Goal: Find specific page/section: Find specific page/section

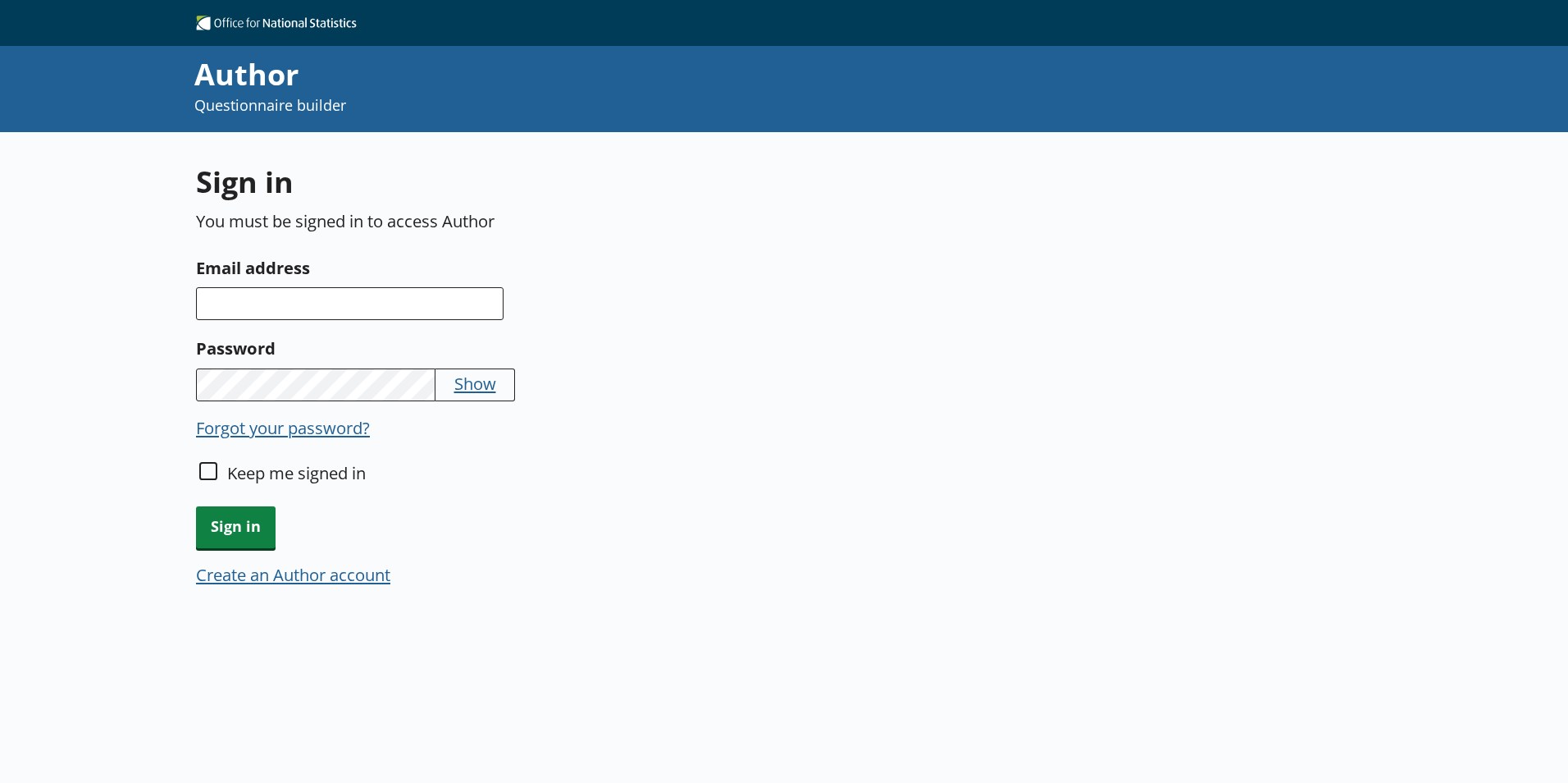
drag, startPoint x: 385, startPoint y: 321, endPoint x: 399, endPoint y: 308, distance: 19.1
click at [391, 315] on div "Sign in You must be signed in to access Author Email address Password Show Forg…" at bounding box center [585, 385] width 779 height 447
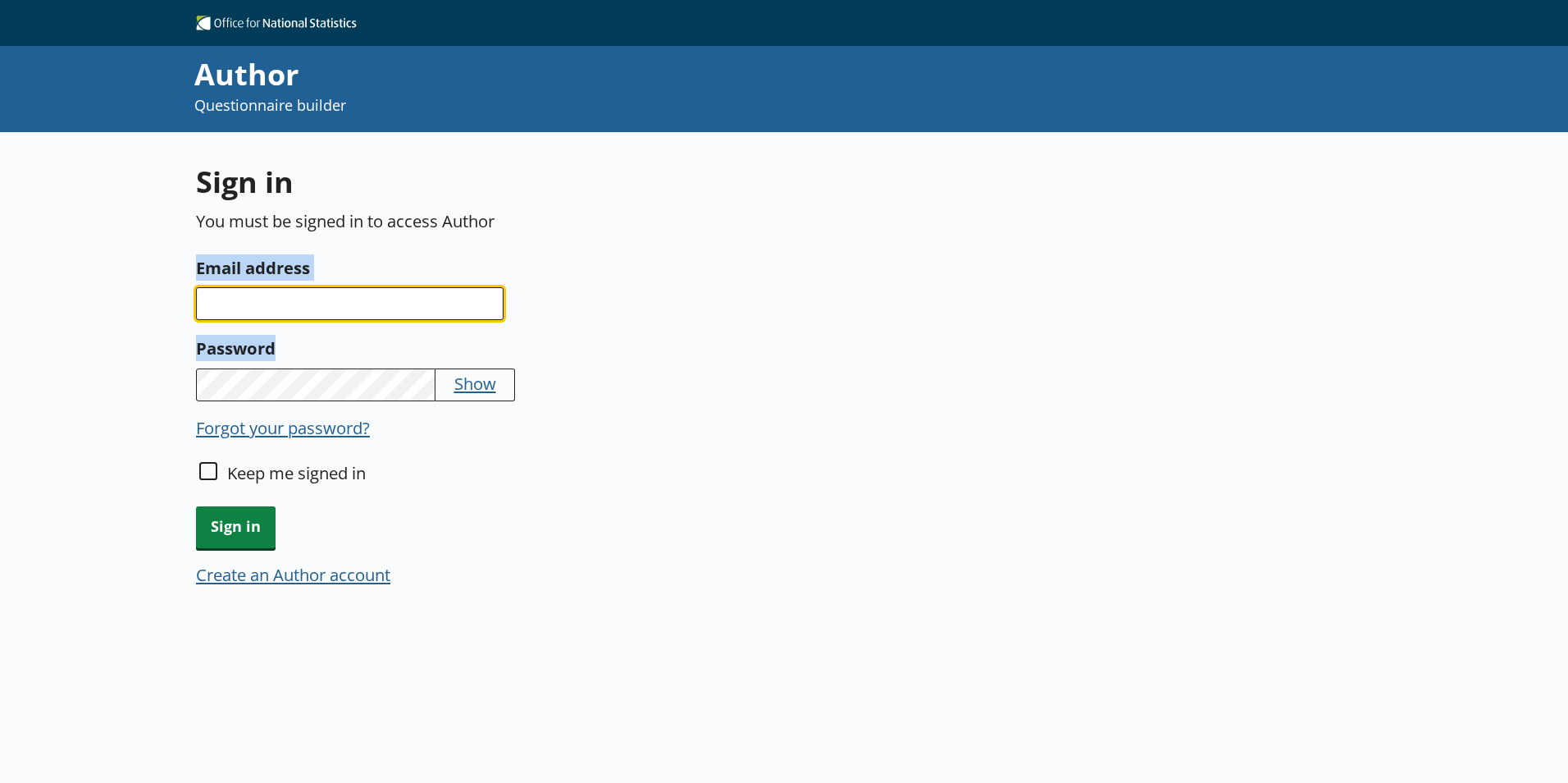
click at [399, 308] on input "Email address" at bounding box center [349, 303] width 308 height 33
type input "[EMAIL_ADDRESS][DOMAIN_NAME]"
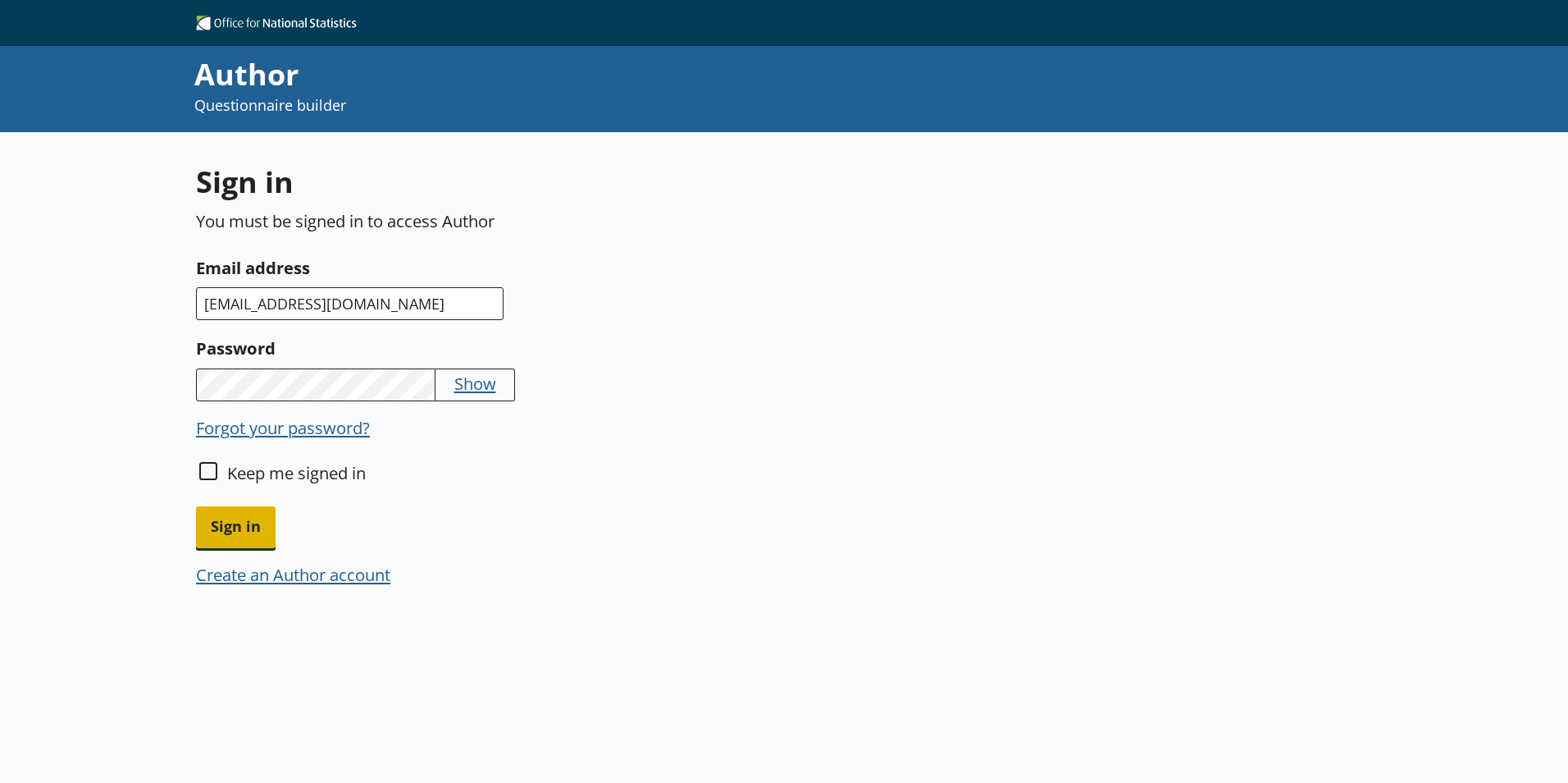
click at [237, 530] on span "Sign in" at bounding box center [235, 527] width 80 height 42
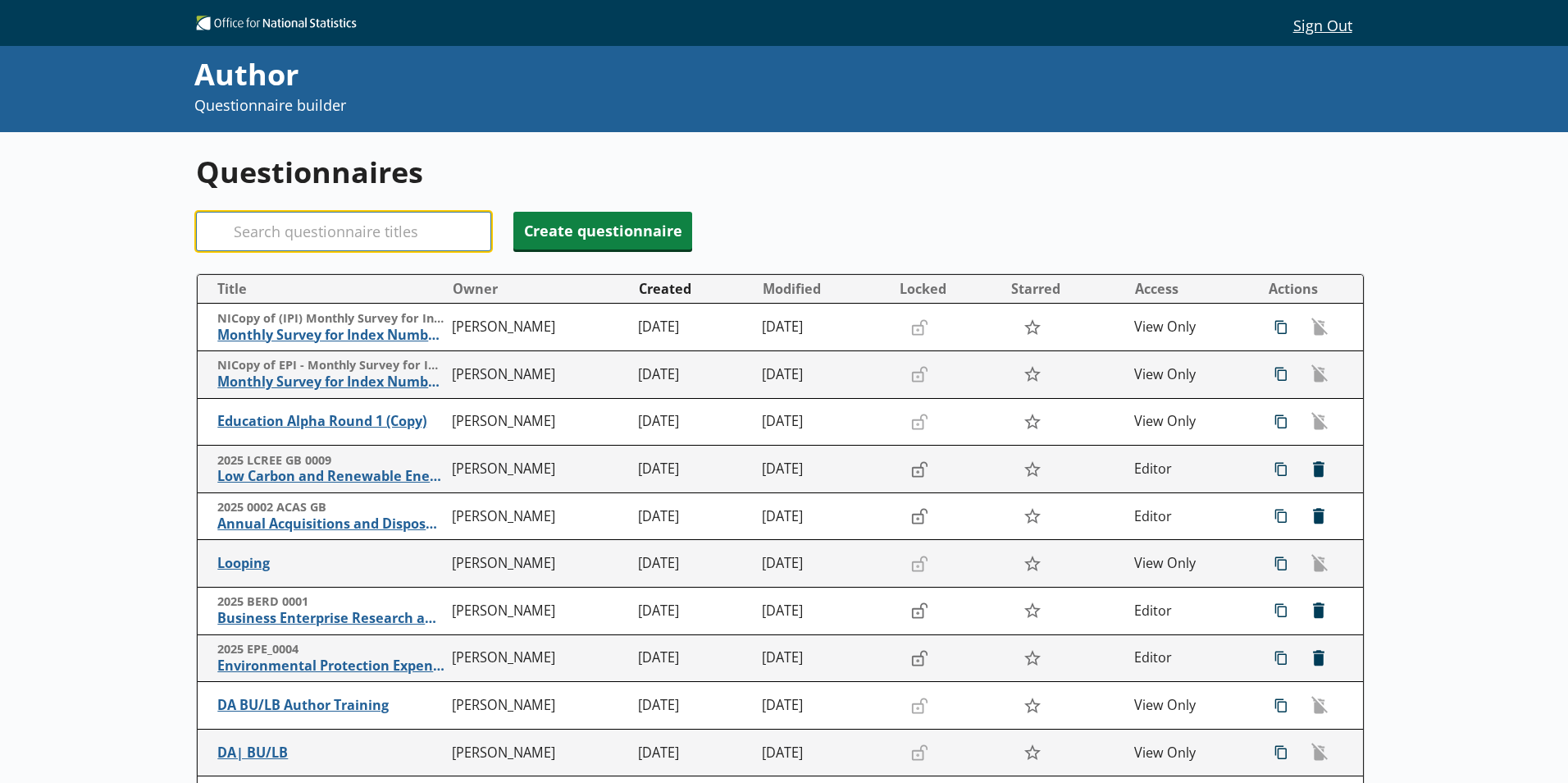
drag, startPoint x: 339, startPoint y: 235, endPoint x: 347, endPoint y: 252, distance: 18.8
click at [347, 252] on div "Questionnaires Search Create questionnaire Title Owner Created Modified Locked …" at bounding box center [784, 543] width 1177 height 821
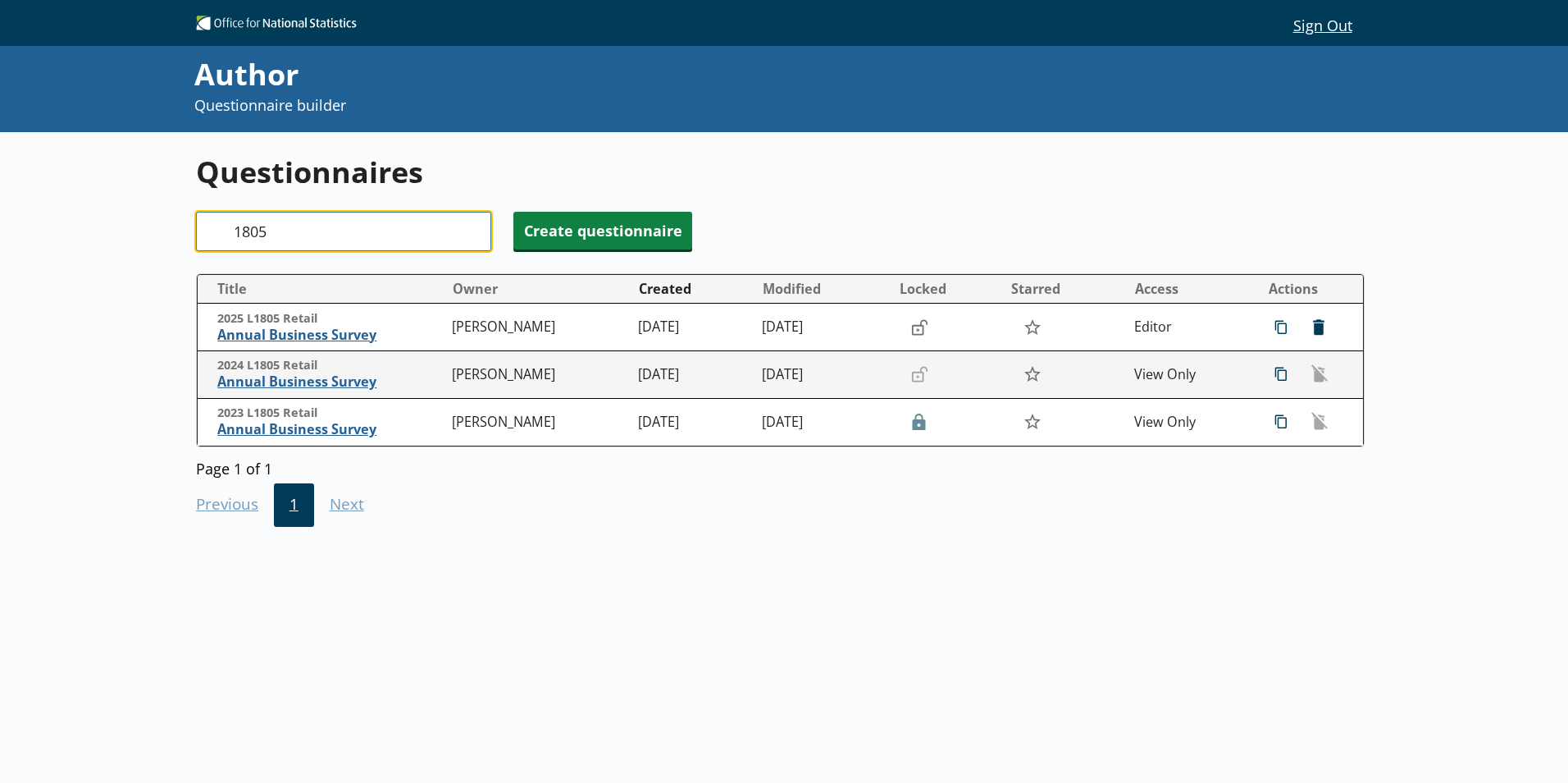
type input "1805"
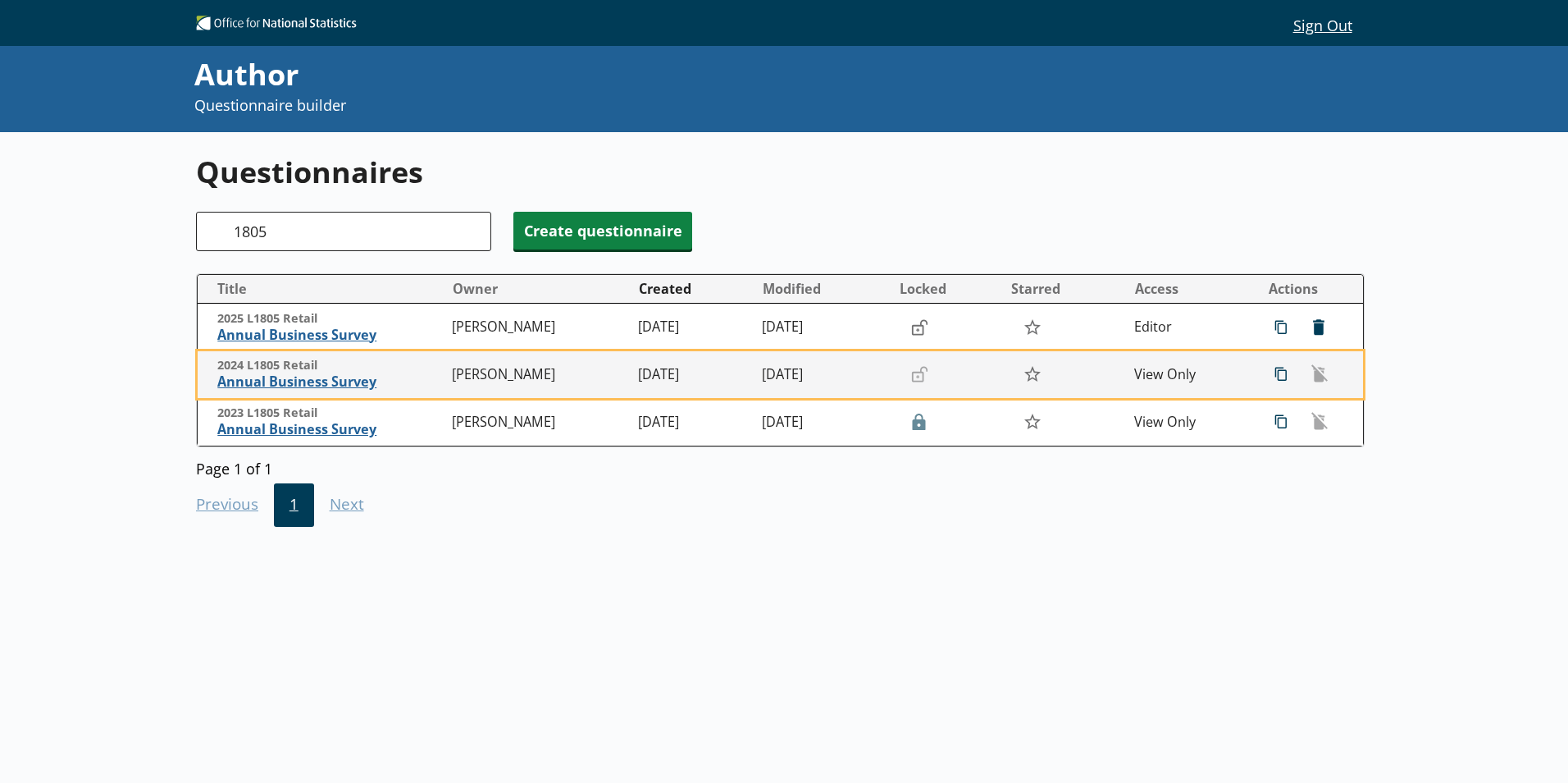
drag, startPoint x: 320, startPoint y: 384, endPoint x: 155, endPoint y: 535, distance: 223.7
click at [155, 535] on div "Questionnaires Search 1805 Create questionnaire Title Owner Created Modified Lo…" at bounding box center [784, 524] width 1568 height 783
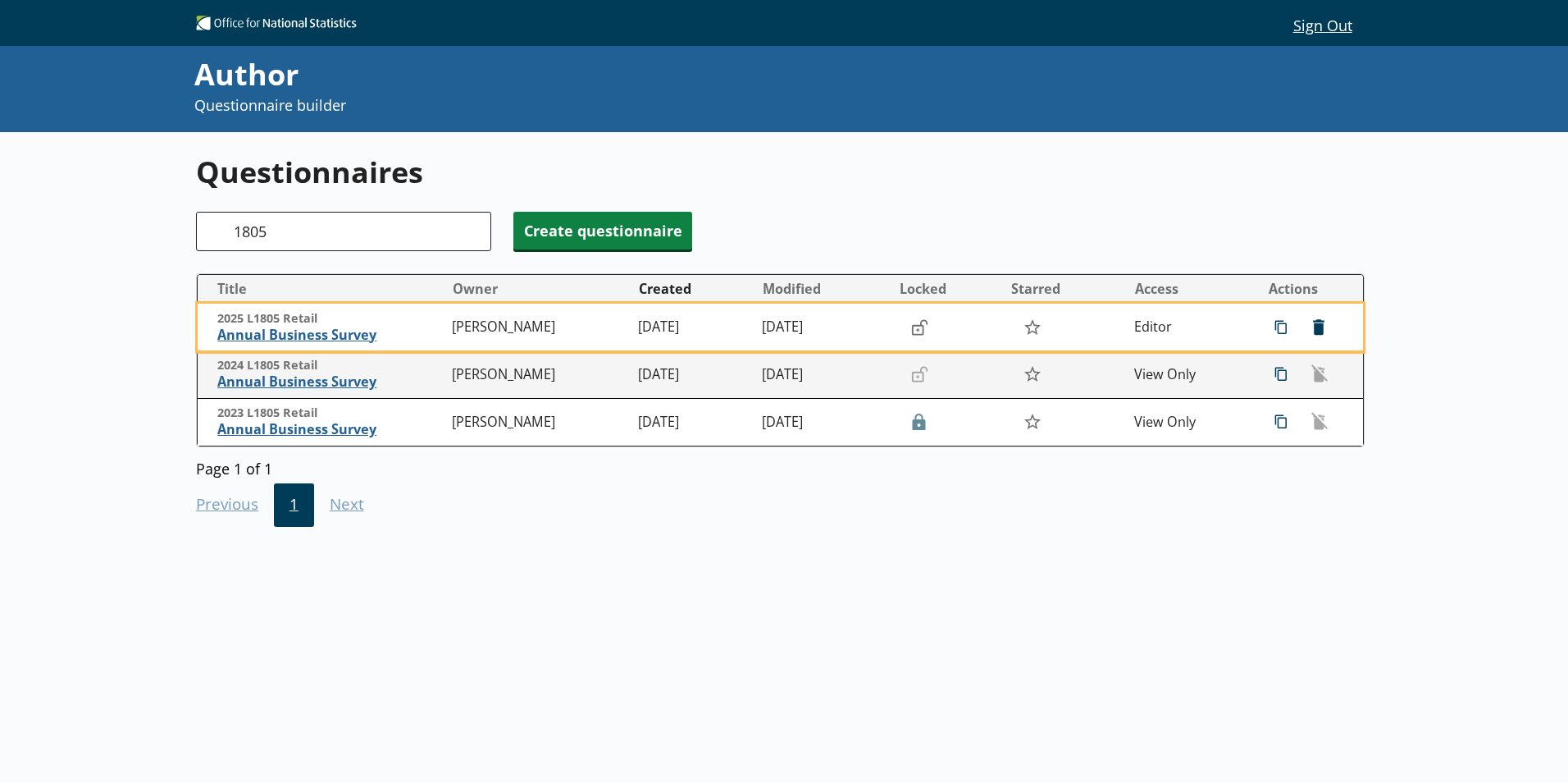
drag, startPoint x: 294, startPoint y: 338, endPoint x: 136, endPoint y: 568, distance: 279.0
click at [141, 568] on div "Questionnaires Search 1805 Create questionnaire Title Owner Created Modified Lo…" at bounding box center [784, 524] width 1568 height 783
click at [298, 332] on span "Annual Business Survey" at bounding box center [331, 335] width 226 height 17
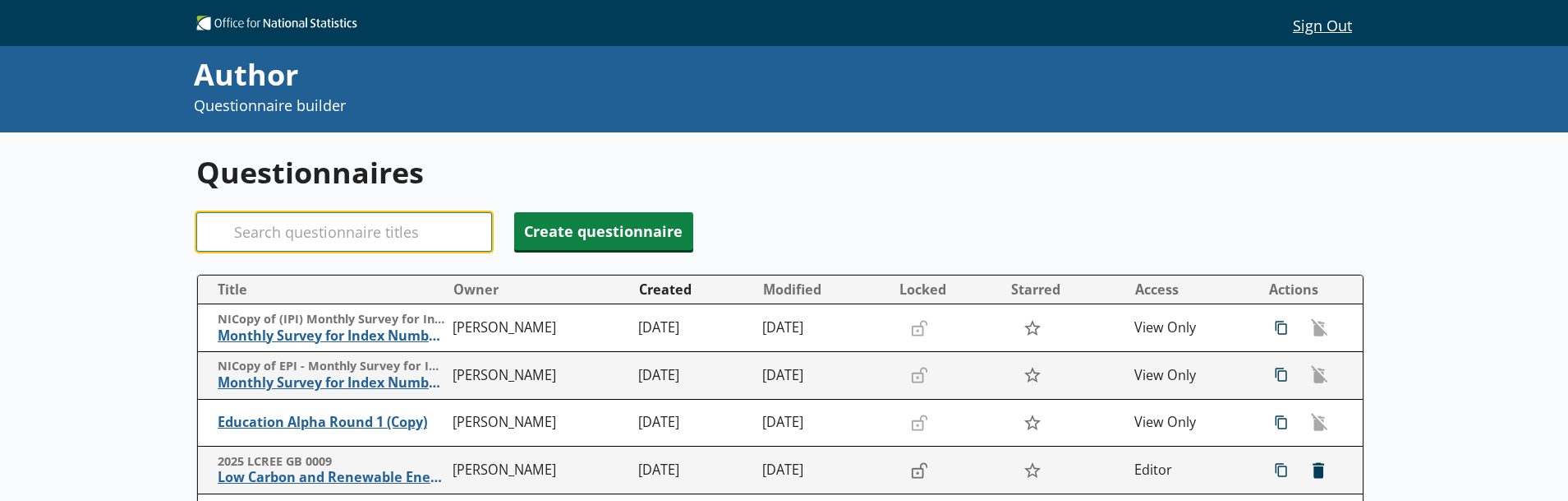
click at [278, 218] on input "Search" at bounding box center [343, 232] width 296 height 40
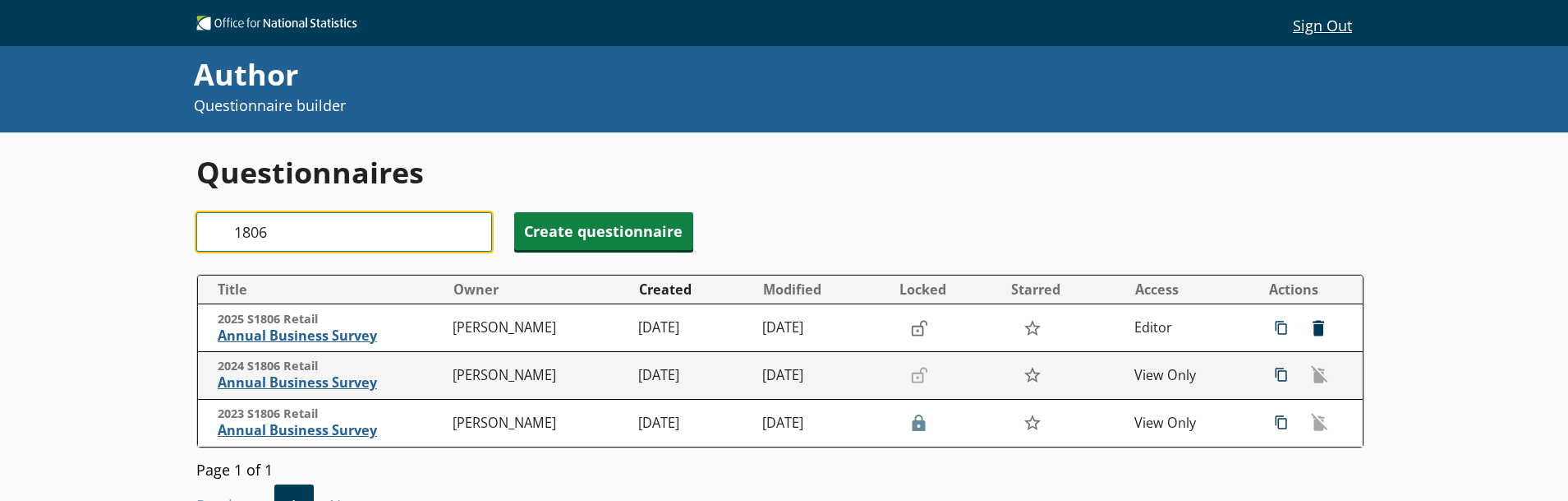
type input "1806"
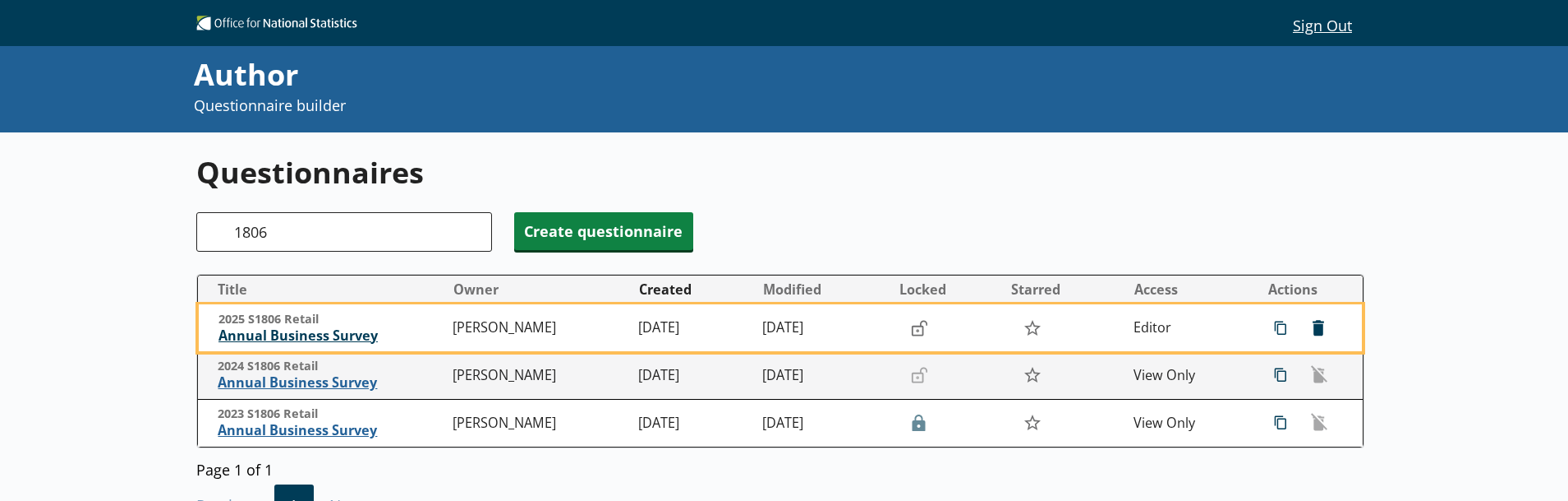
click at [265, 330] on span "Annual Business Survey" at bounding box center [331, 335] width 226 height 17
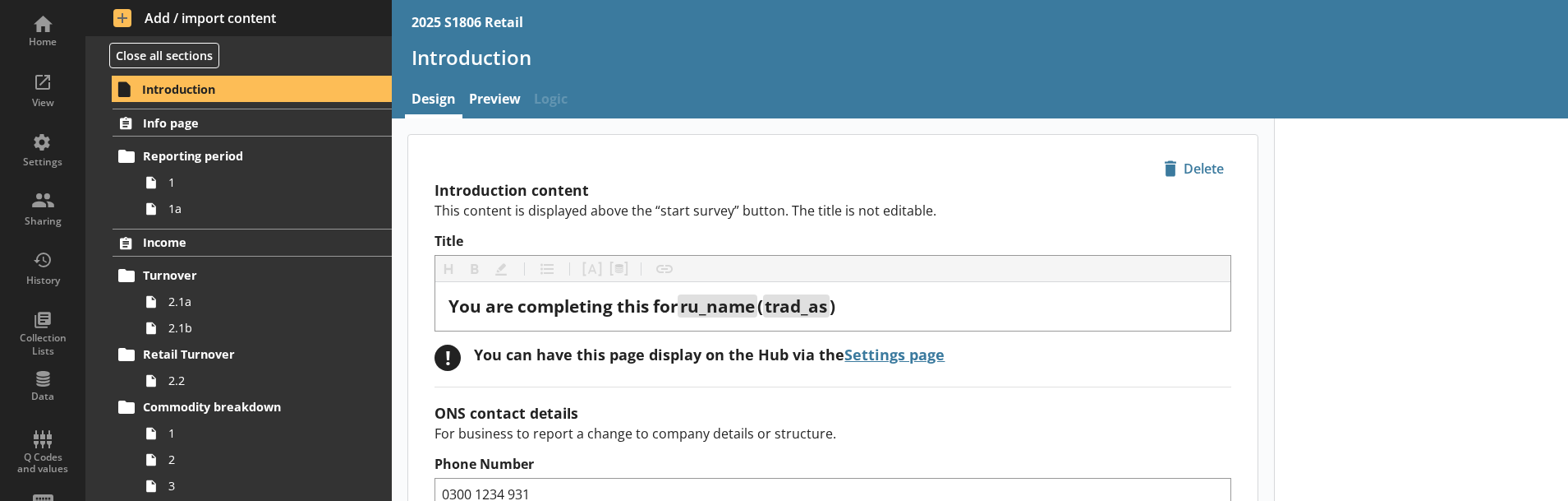
type textarea "x"
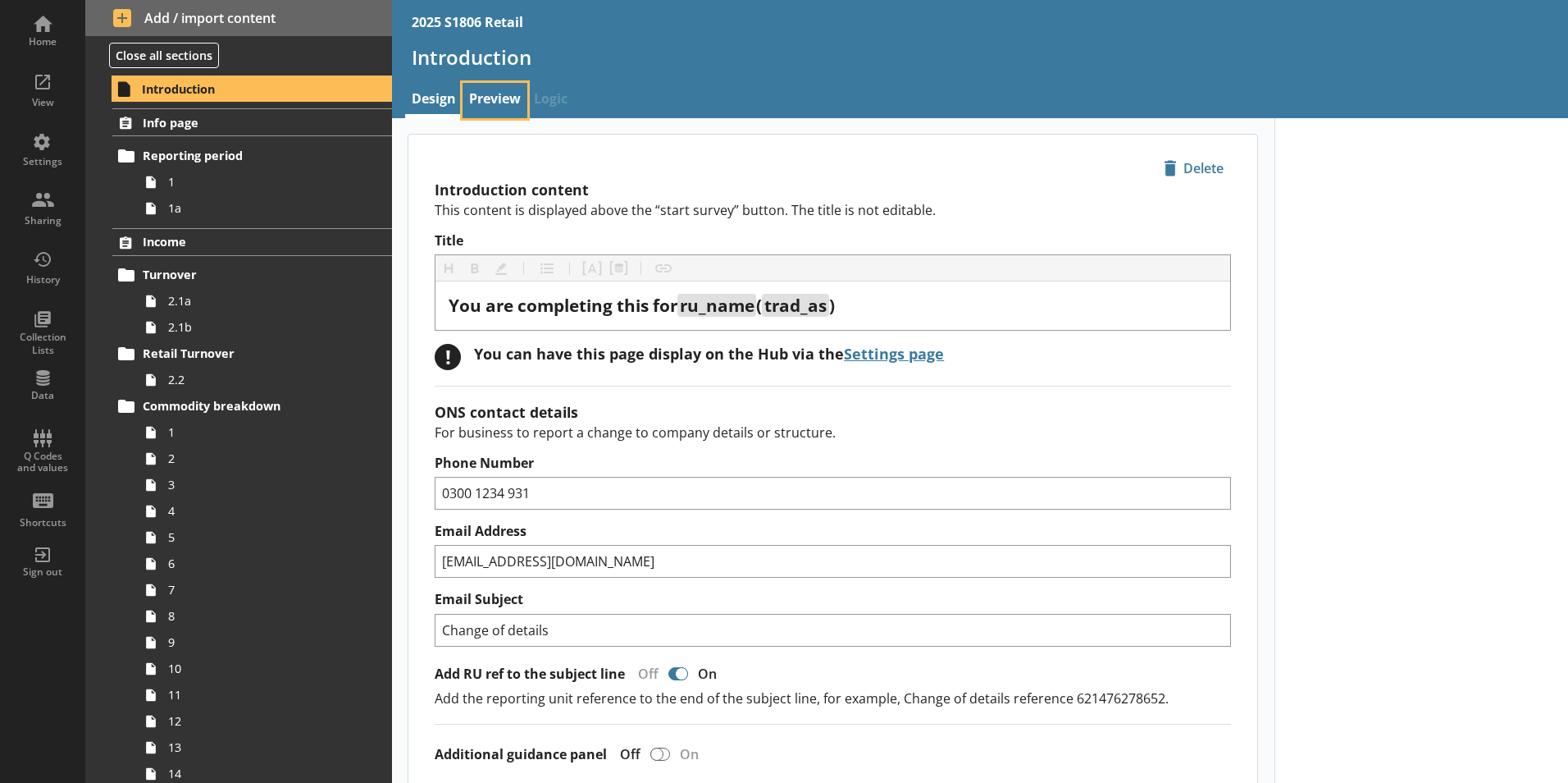
click at [479, 99] on link "Preview" at bounding box center [495, 100] width 65 height 35
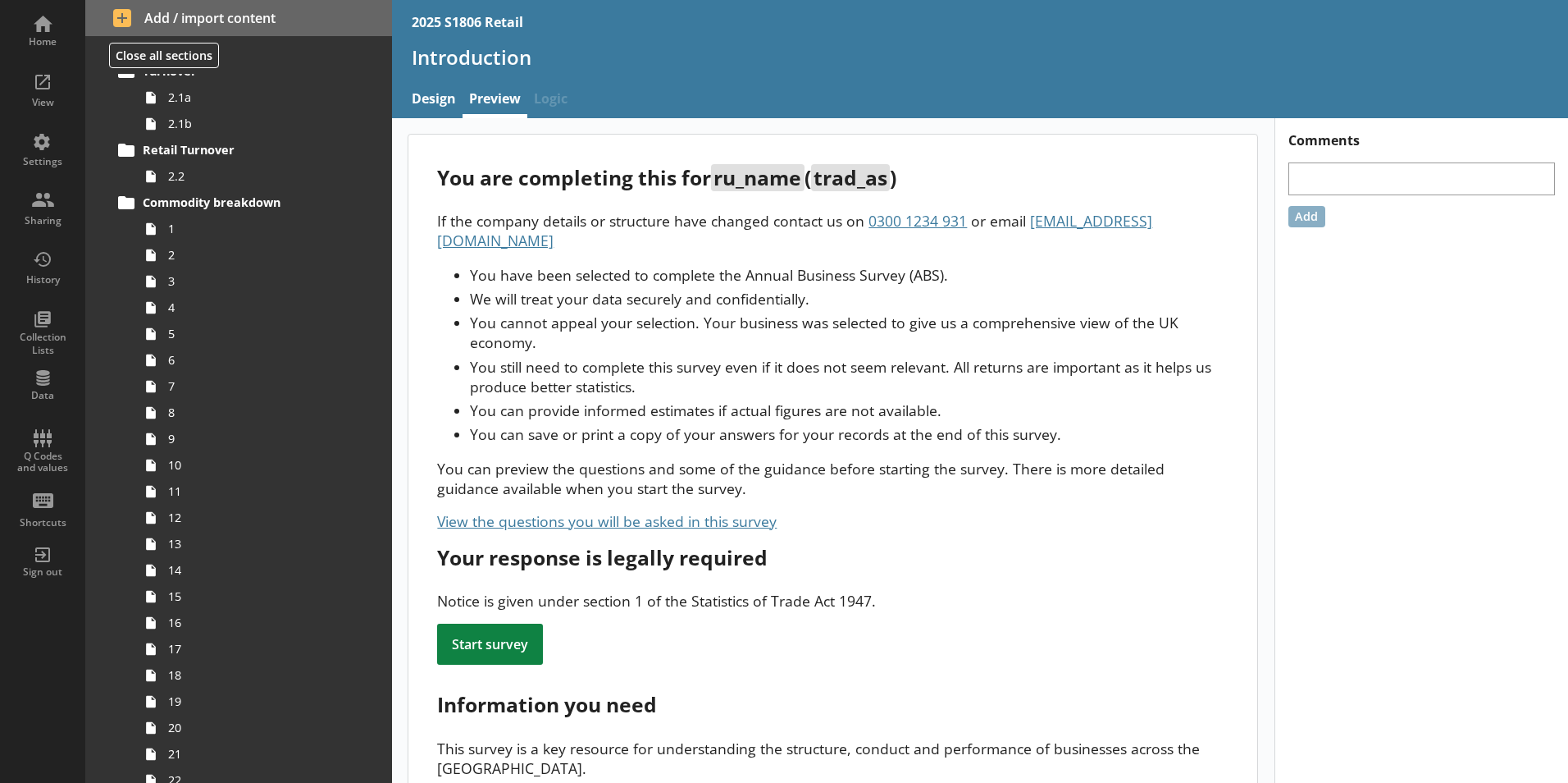
scroll to position [72, 0]
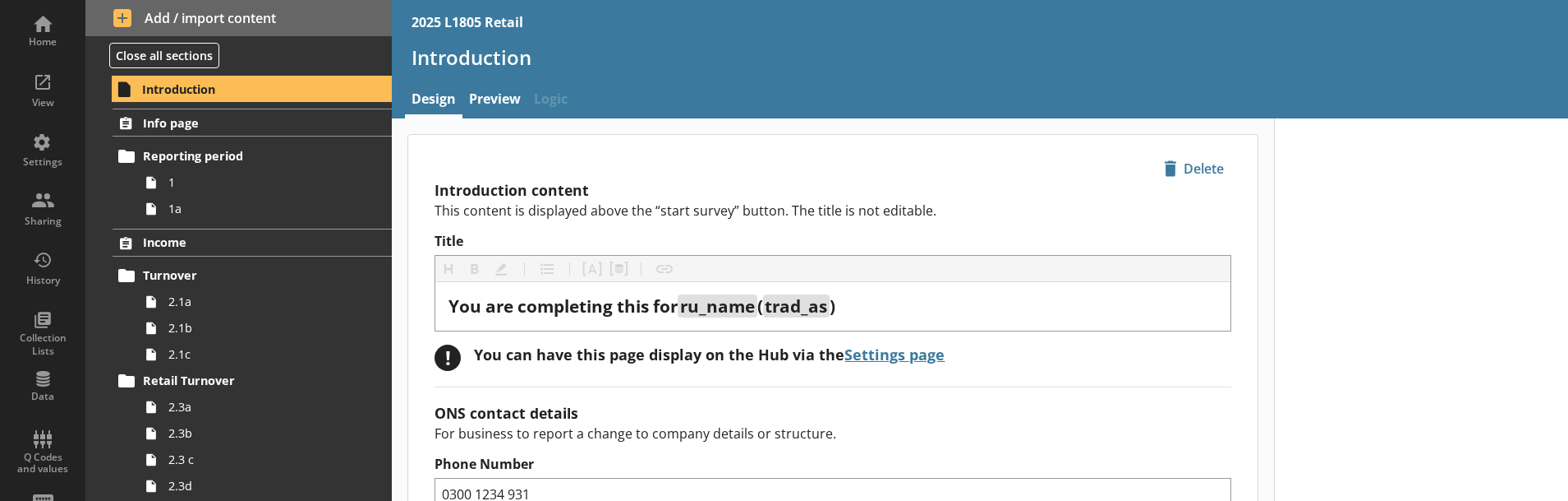
type textarea "x"
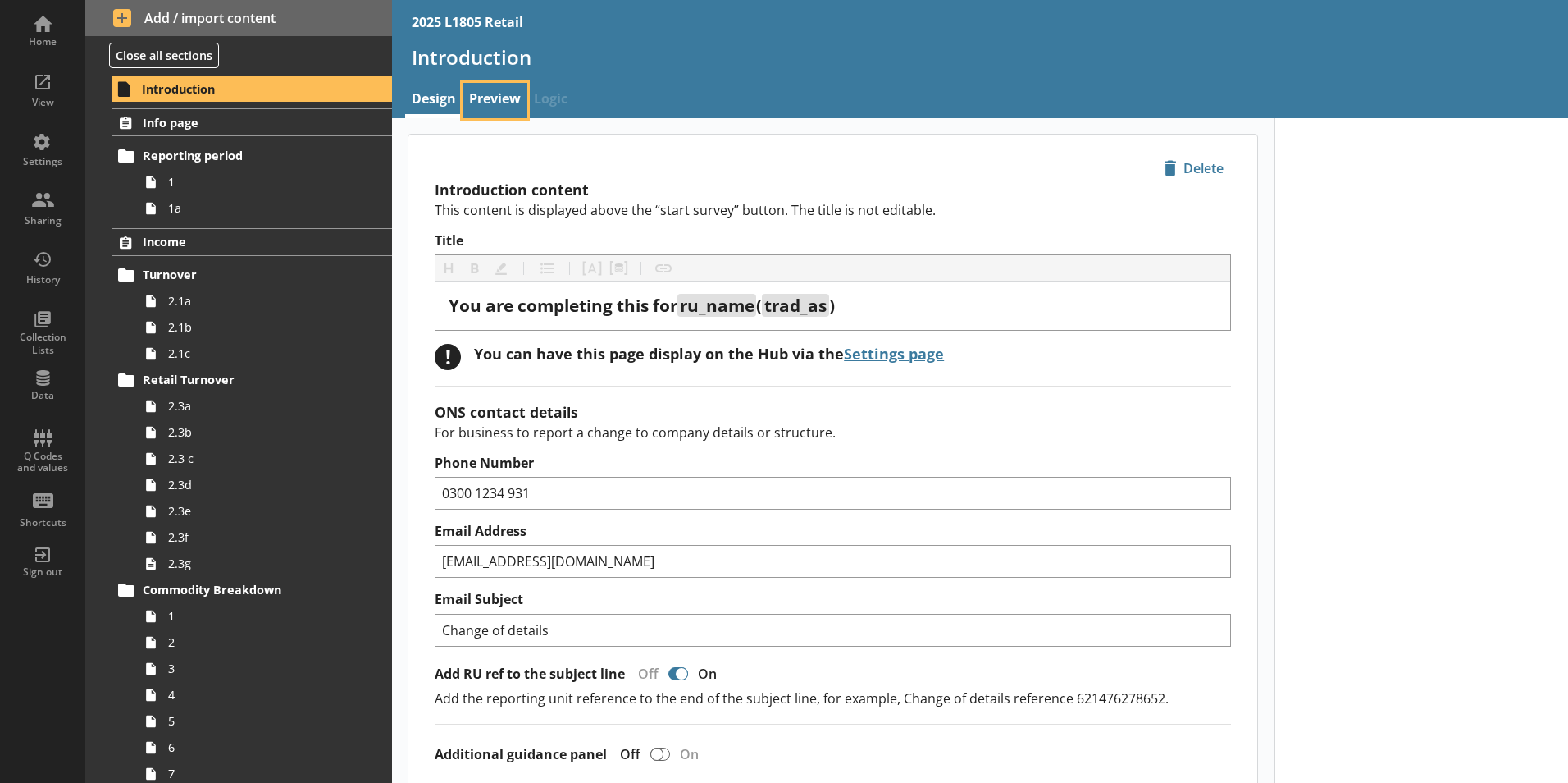
click at [476, 96] on link "Preview" at bounding box center [495, 100] width 65 height 35
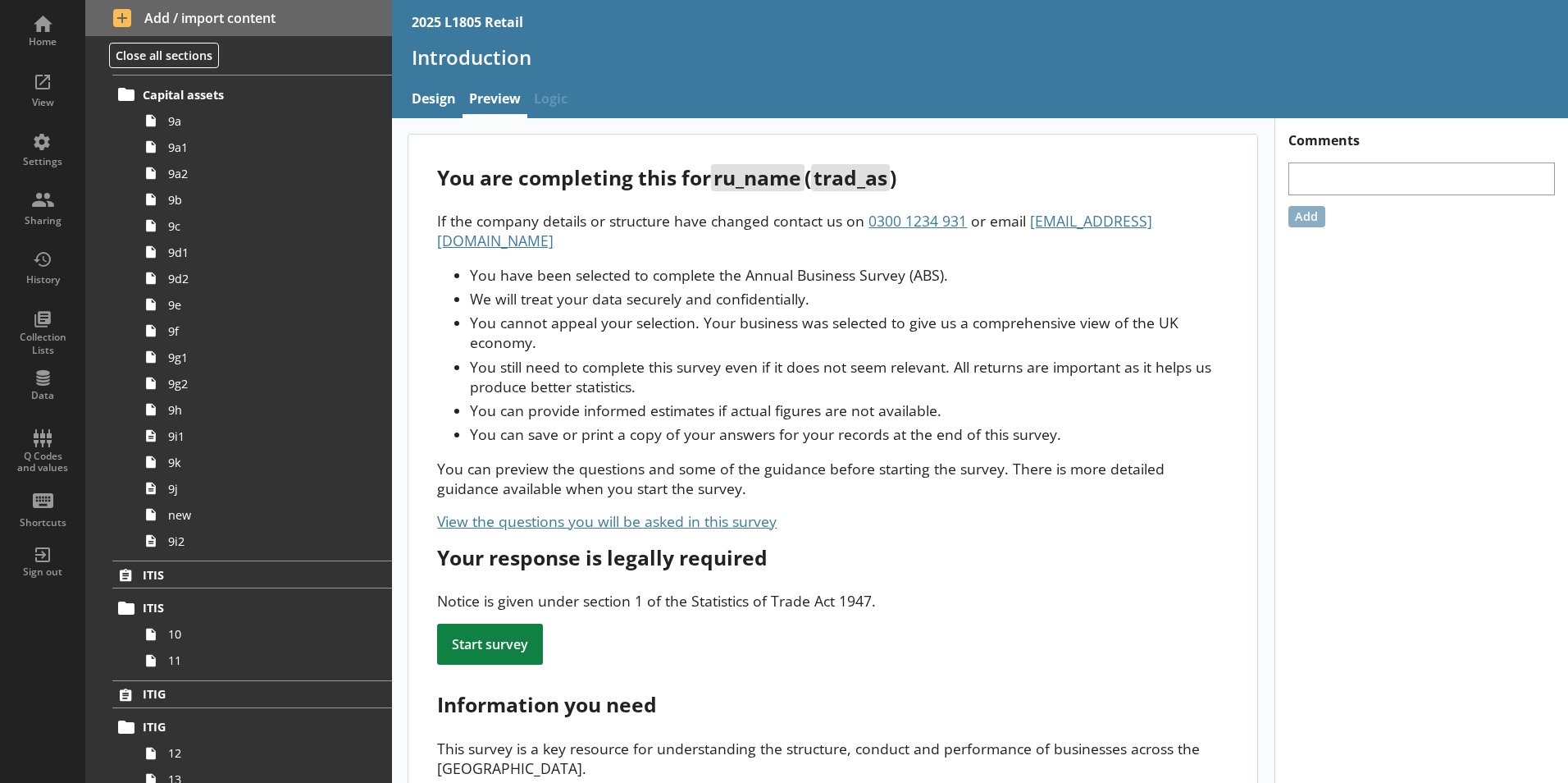
scroll to position [3519, 0]
